Goal: Task Accomplishment & Management: Manage account settings

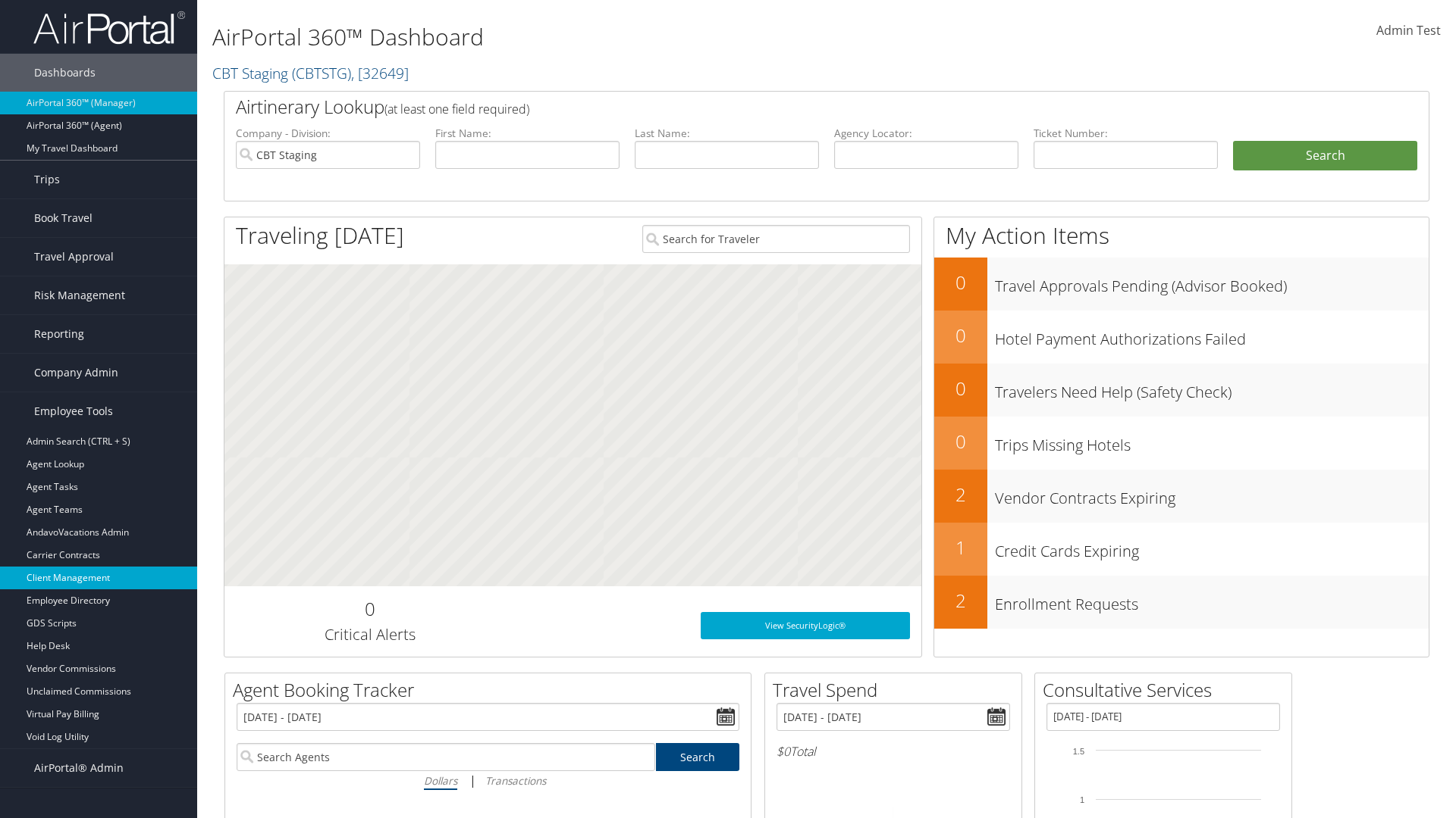
click at [98, 578] on link "Client Management" at bounding box center [98, 578] width 197 height 23
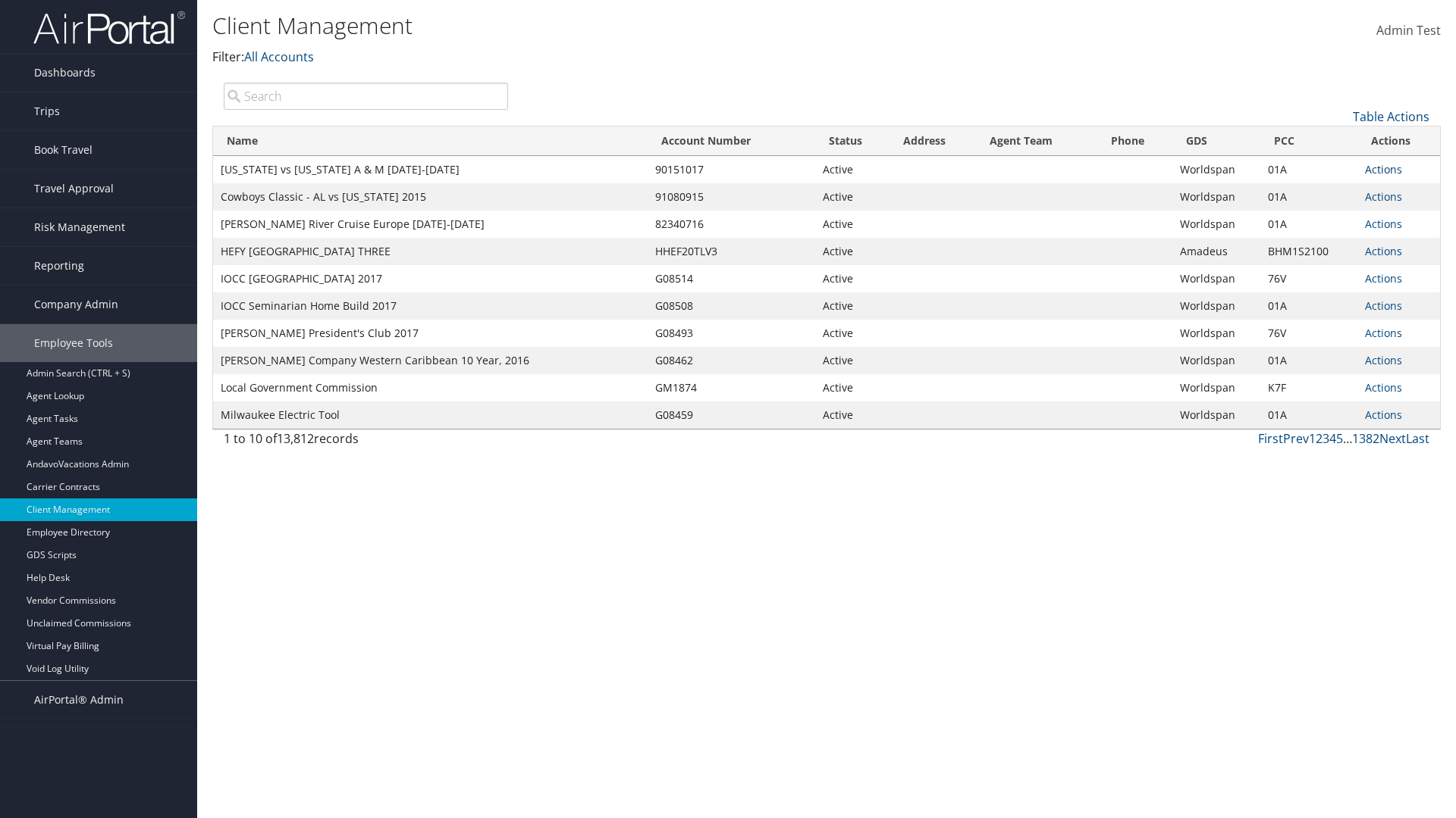
click at [1383, 169] on link "Actions" at bounding box center [1383, 169] width 37 height 15
click at [1332, 191] on link "View Client" at bounding box center [1332, 192] width 130 height 25
click at [1383, 169] on link "Actions" at bounding box center [1383, 169] width 37 height 15
click at [1332, 216] on link "Company Settings" at bounding box center [1332, 217] width 130 height 25
